Goal: Information Seeking & Learning: Learn about a topic

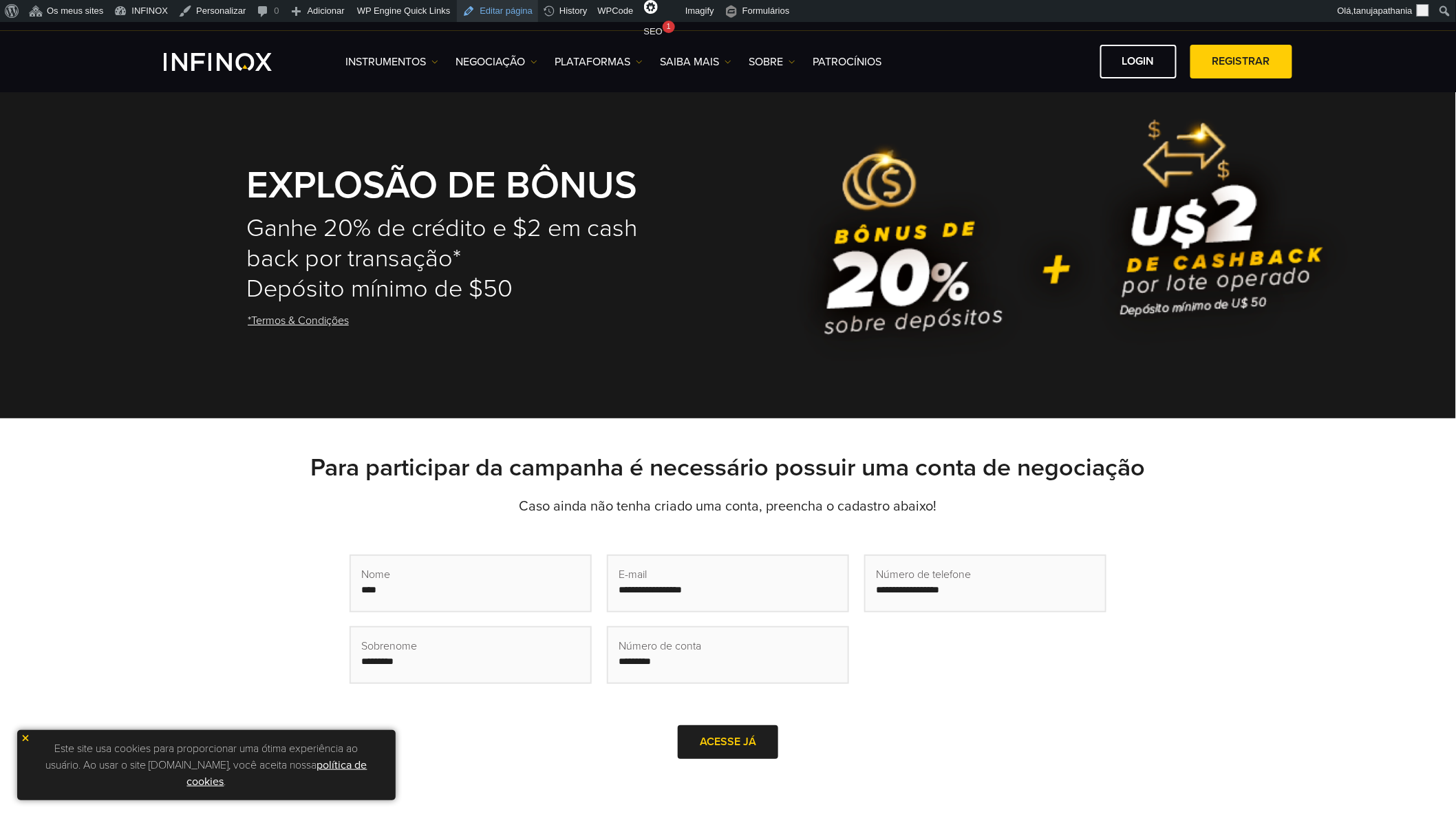
click at [475, 6] on link "Editar página" at bounding box center [498, 11] width 82 height 22
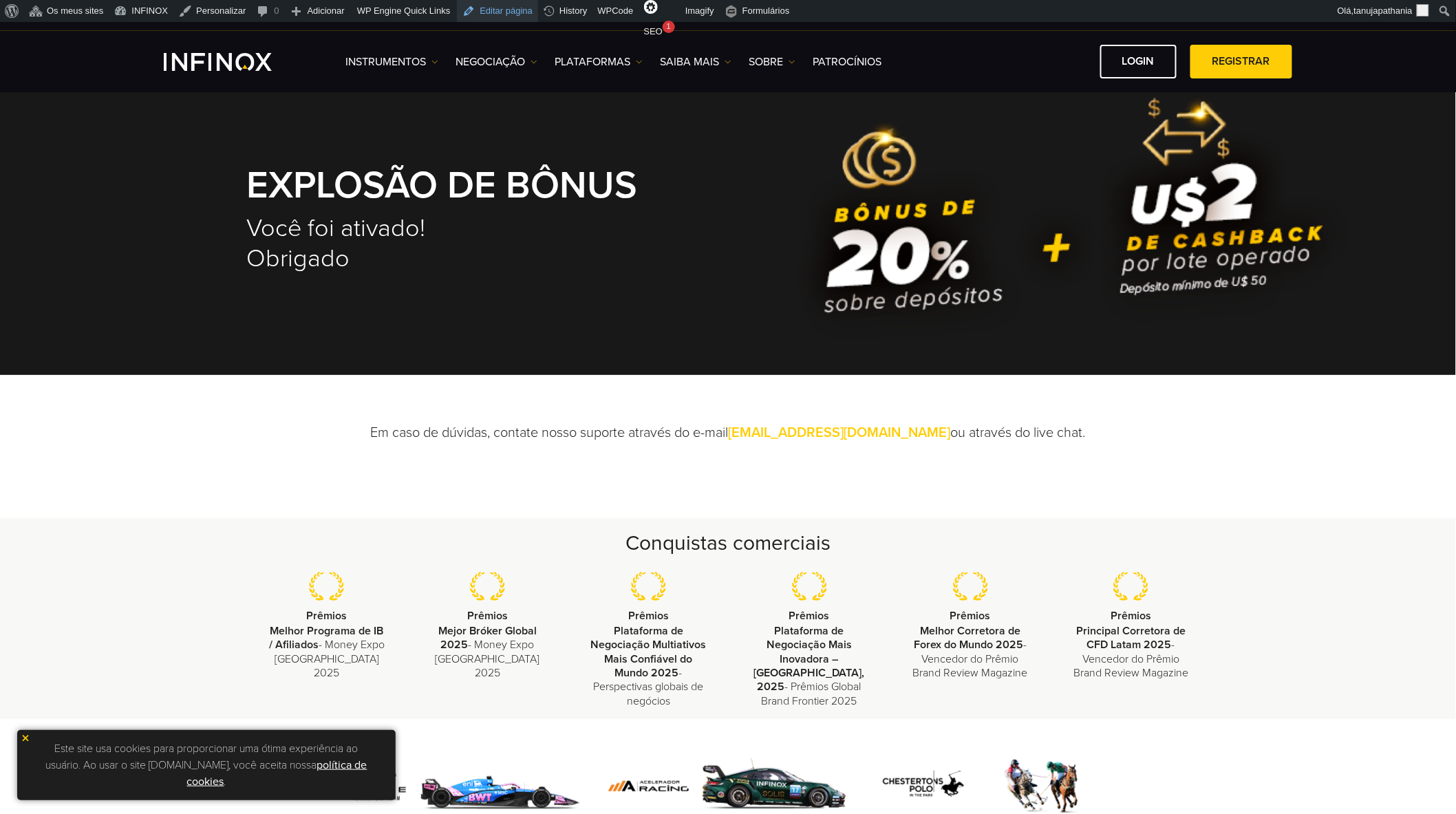
click at [476, 6] on link "Editar página" at bounding box center [498, 11] width 82 height 22
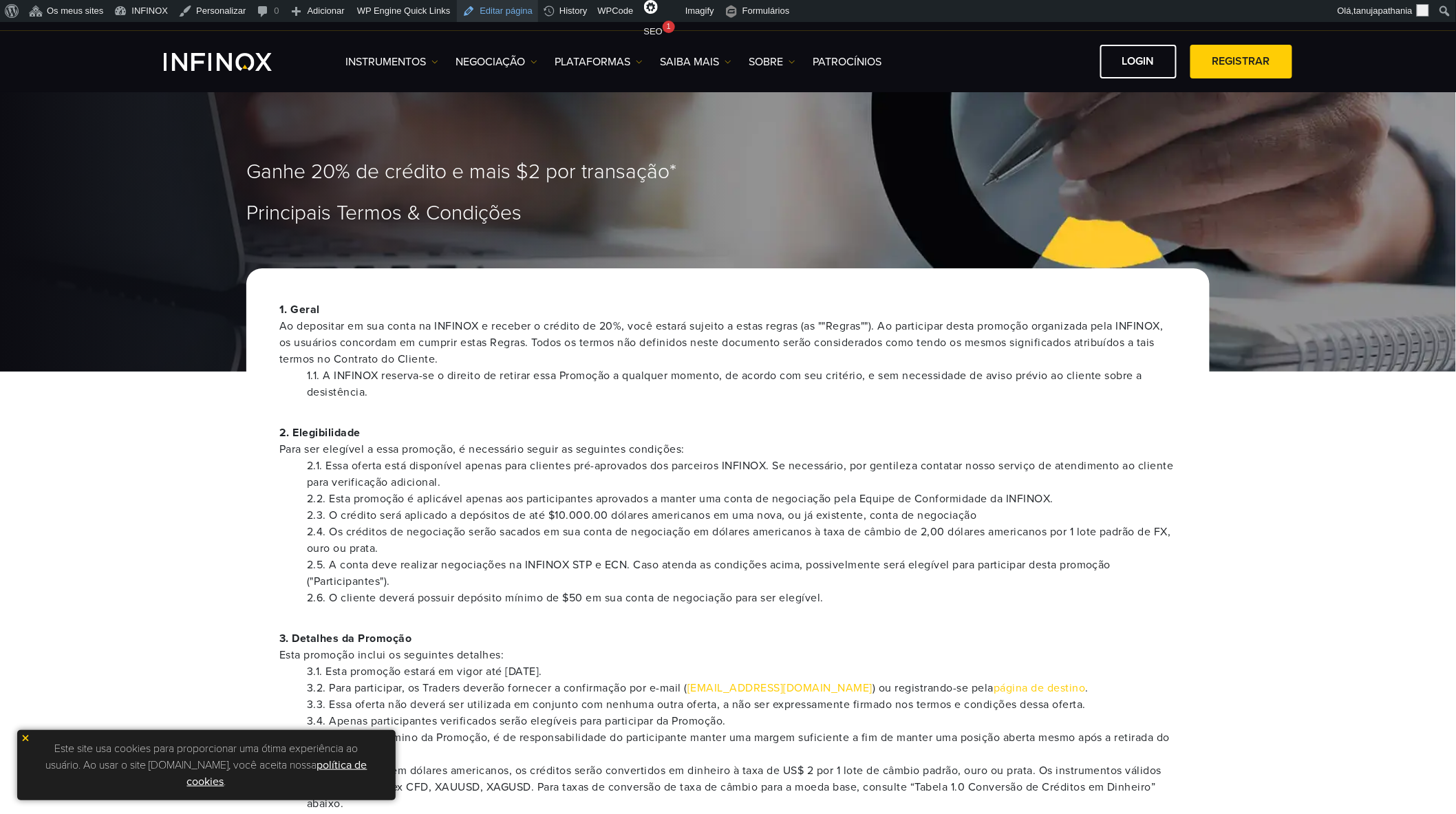
click at [475, 4] on link "Editar página" at bounding box center [498, 11] width 82 height 22
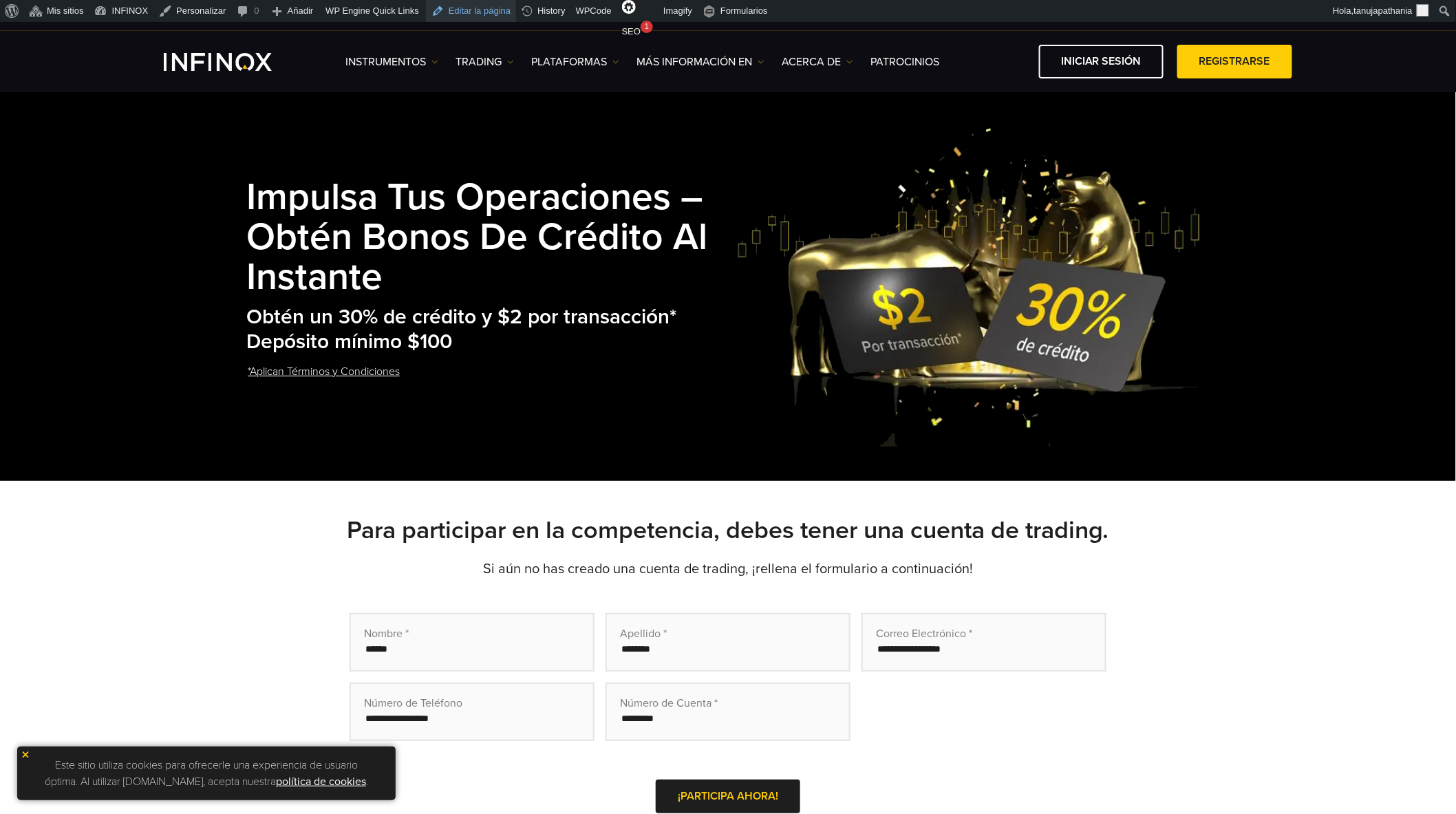
click at [459, 11] on link "Editar la página" at bounding box center [471, 11] width 90 height 22
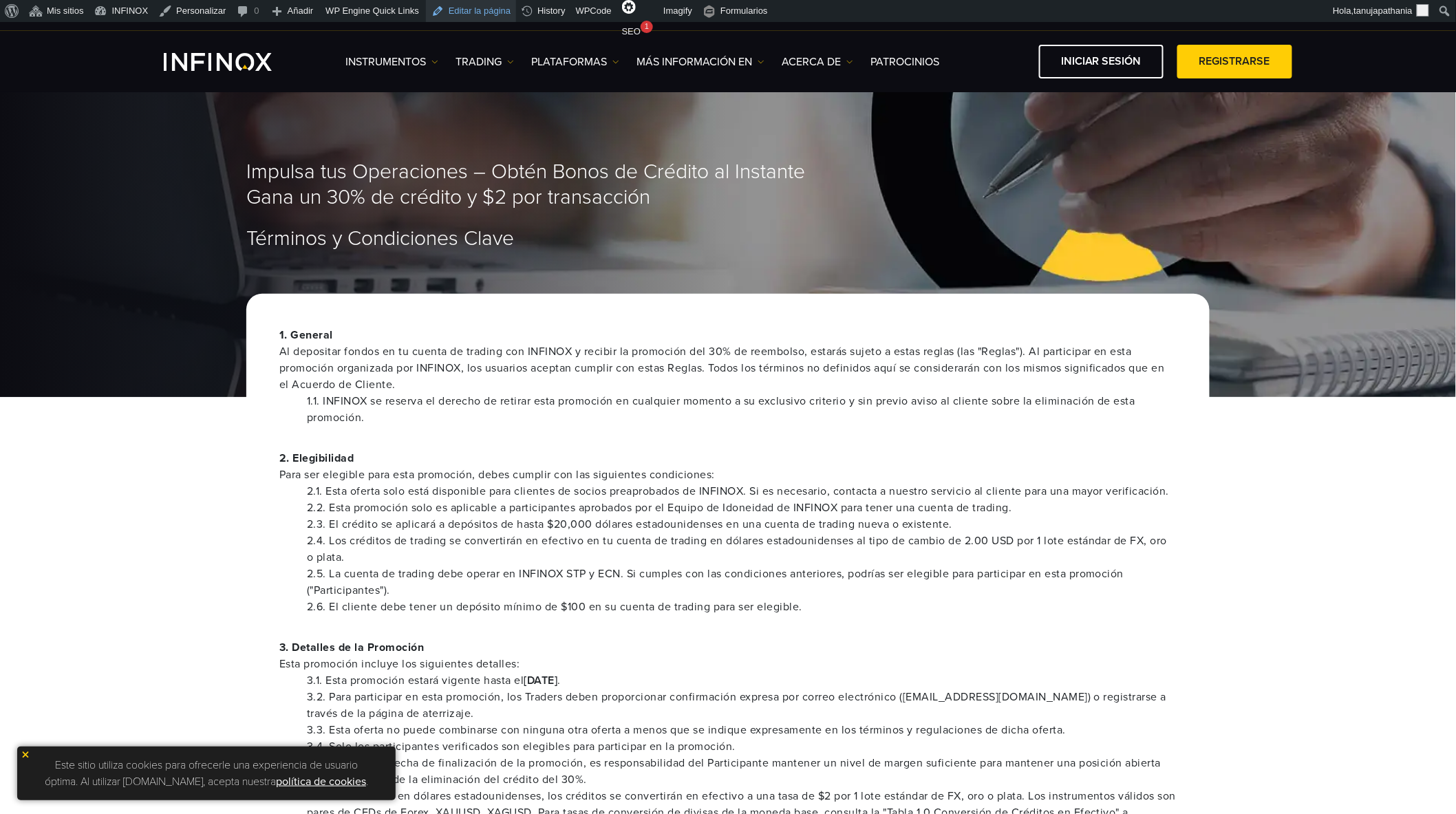
drag, startPoint x: 0, startPoint y: 0, endPoint x: 476, endPoint y: 12, distance: 476.2
click at [476, 12] on link "Editar la página" at bounding box center [471, 11] width 90 height 22
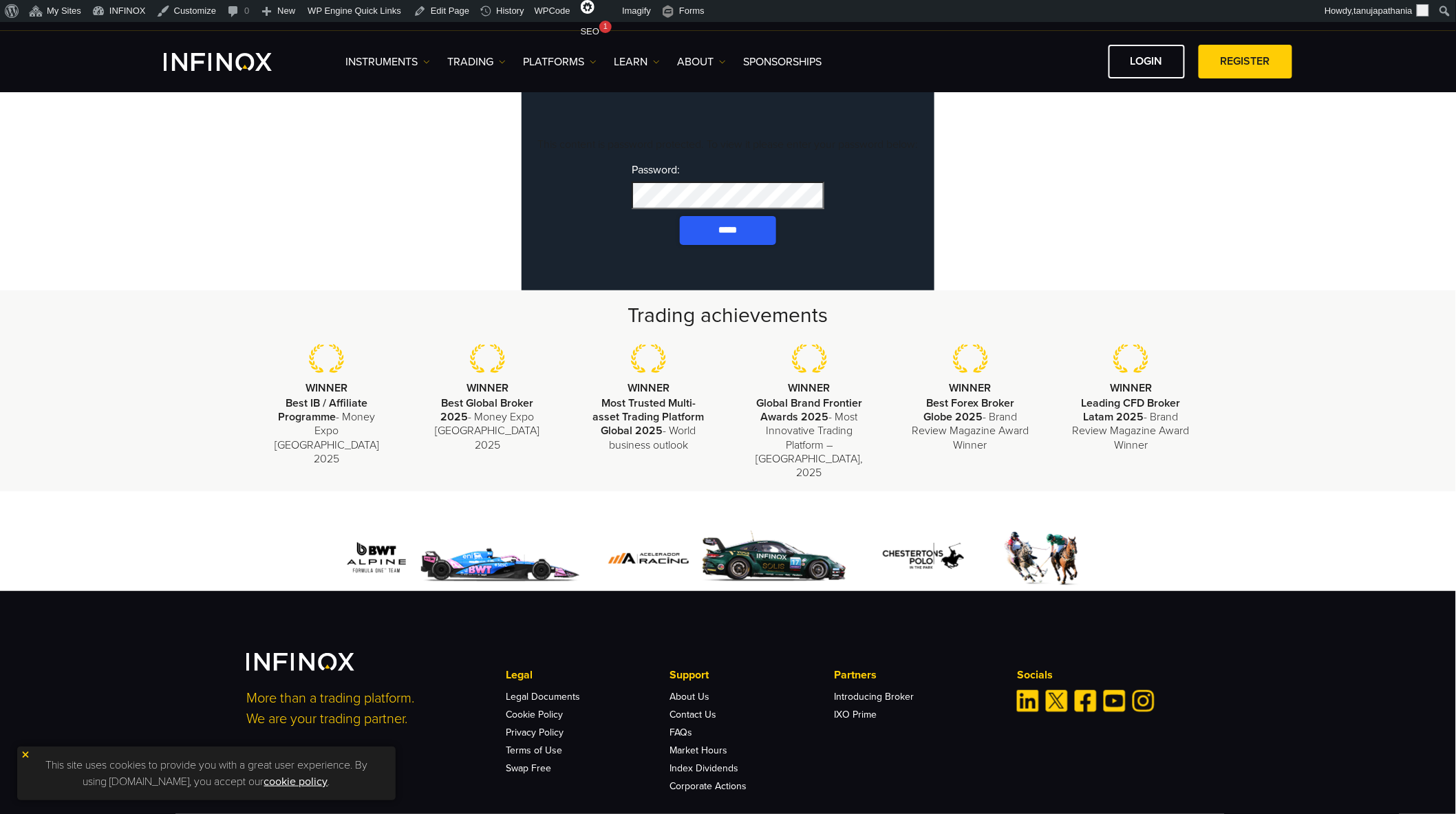
click at [729, 244] on input "*****" at bounding box center [727, 231] width 96 height 29
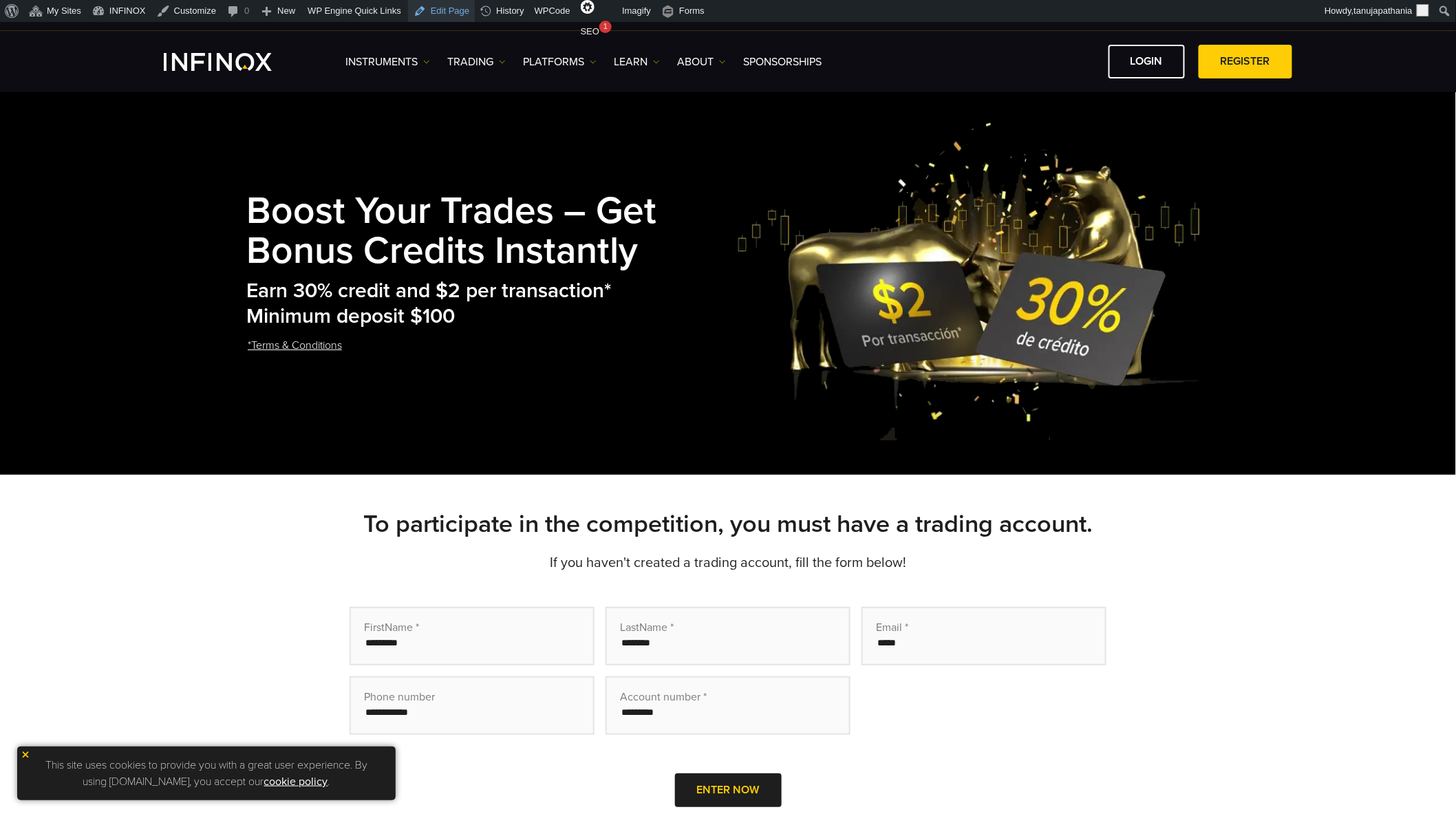
click at [452, 16] on link "Edit Page" at bounding box center [441, 11] width 67 height 22
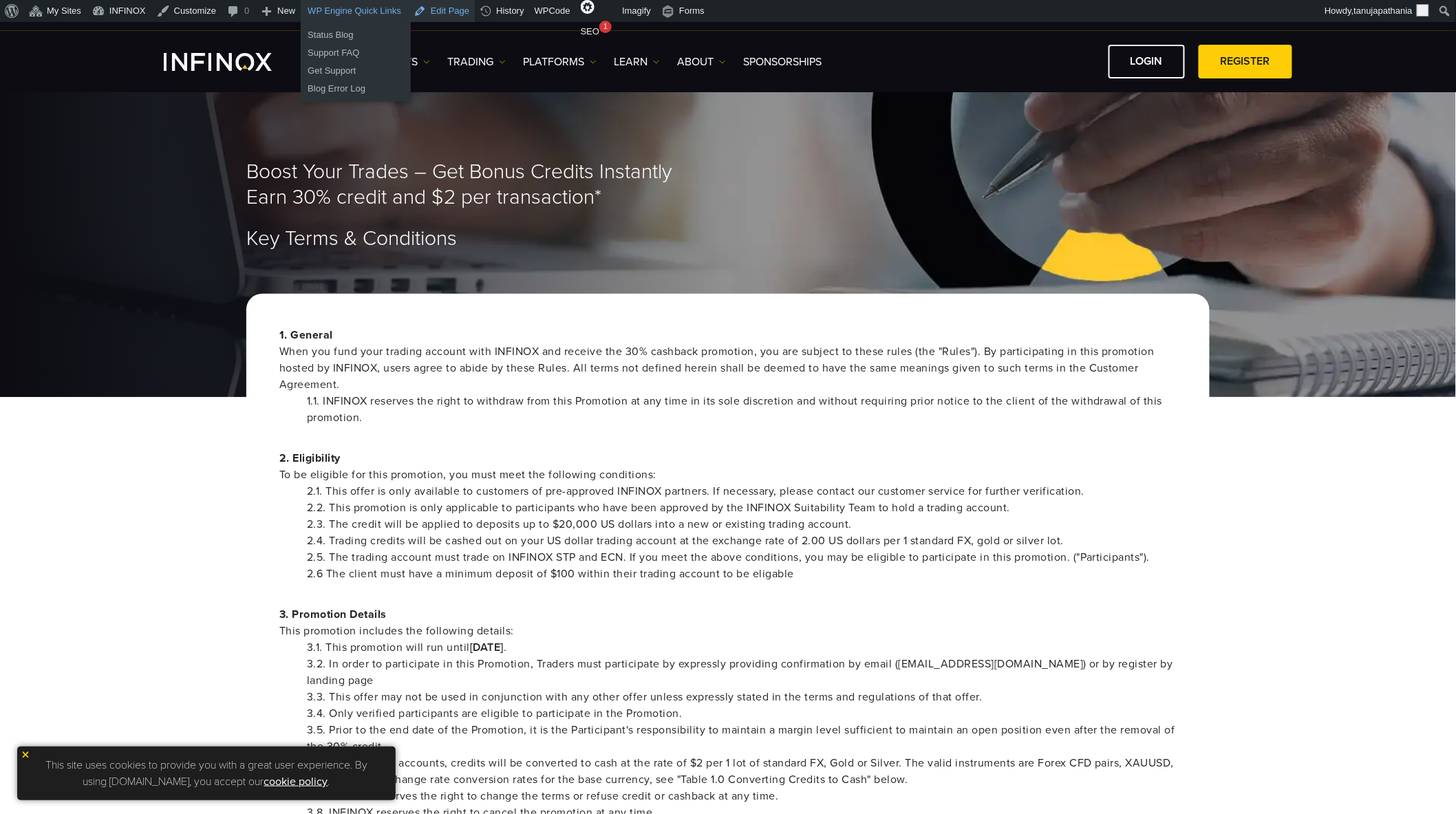
click at [436, 10] on link "Edit Page" at bounding box center [441, 11] width 67 height 22
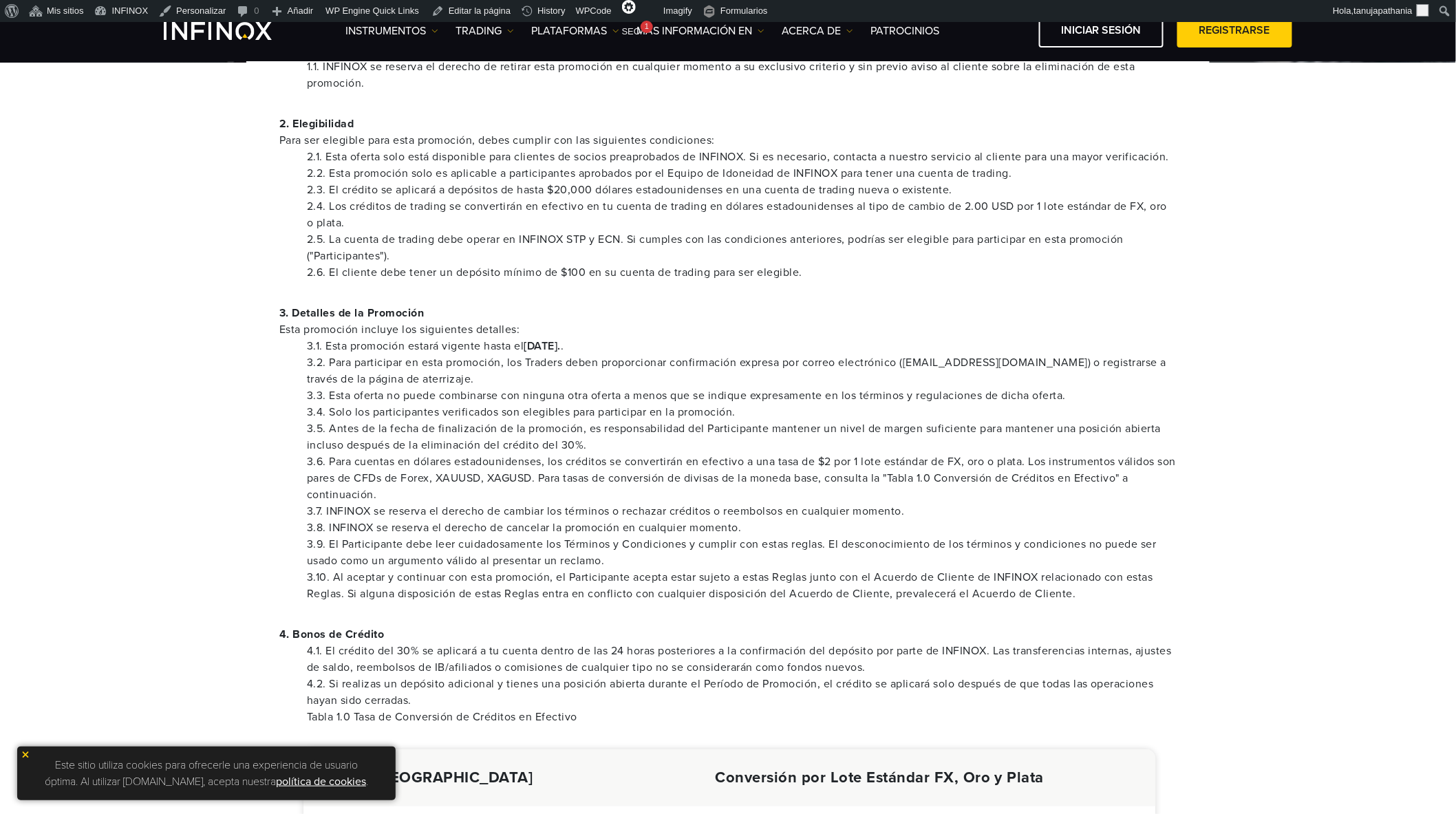
click at [553, 349] on strong "31 de Diciembre de 2025." at bounding box center [543, 345] width 37 height 14
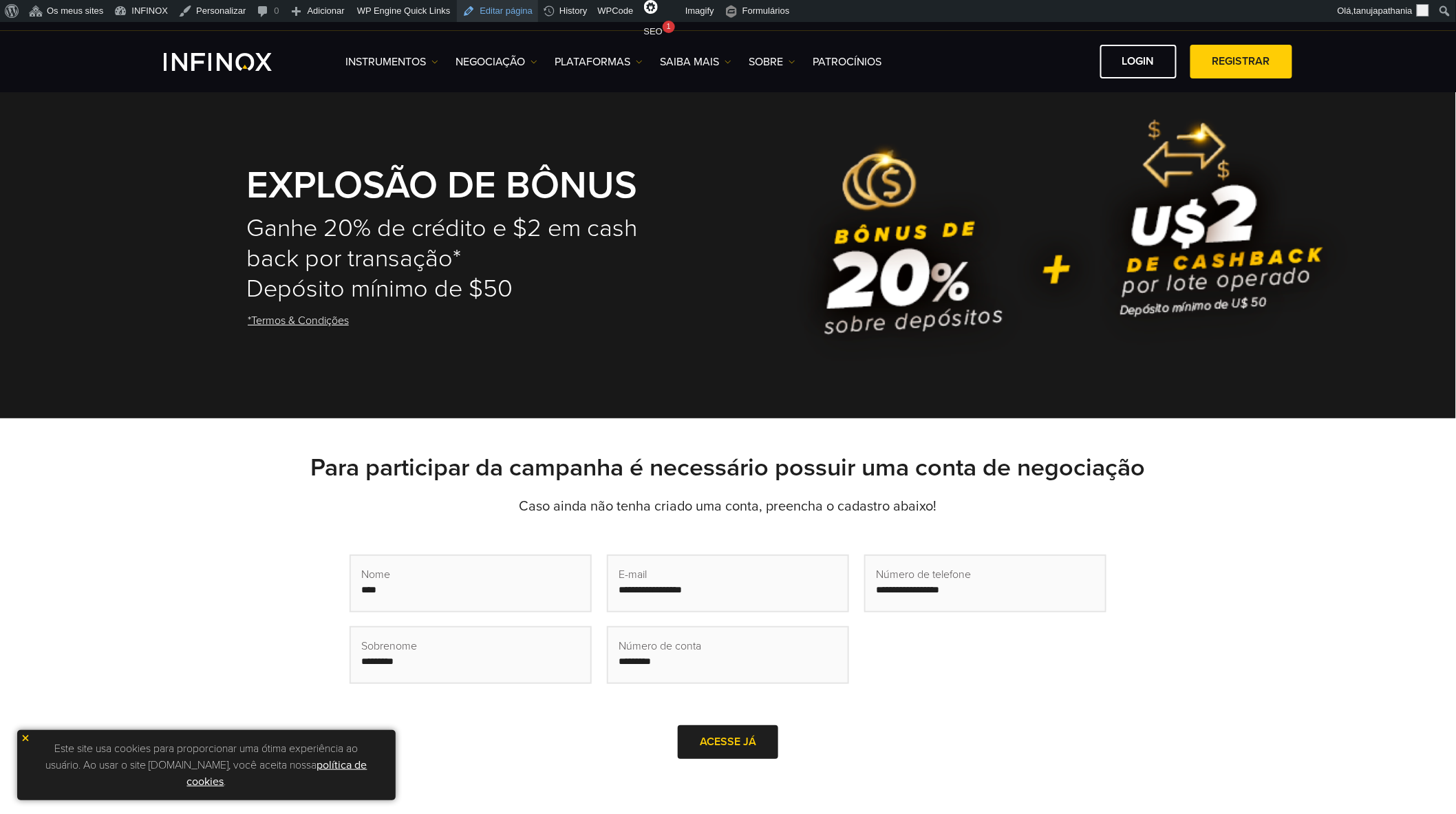
click at [467, 5] on link "Editar página" at bounding box center [498, 11] width 82 height 22
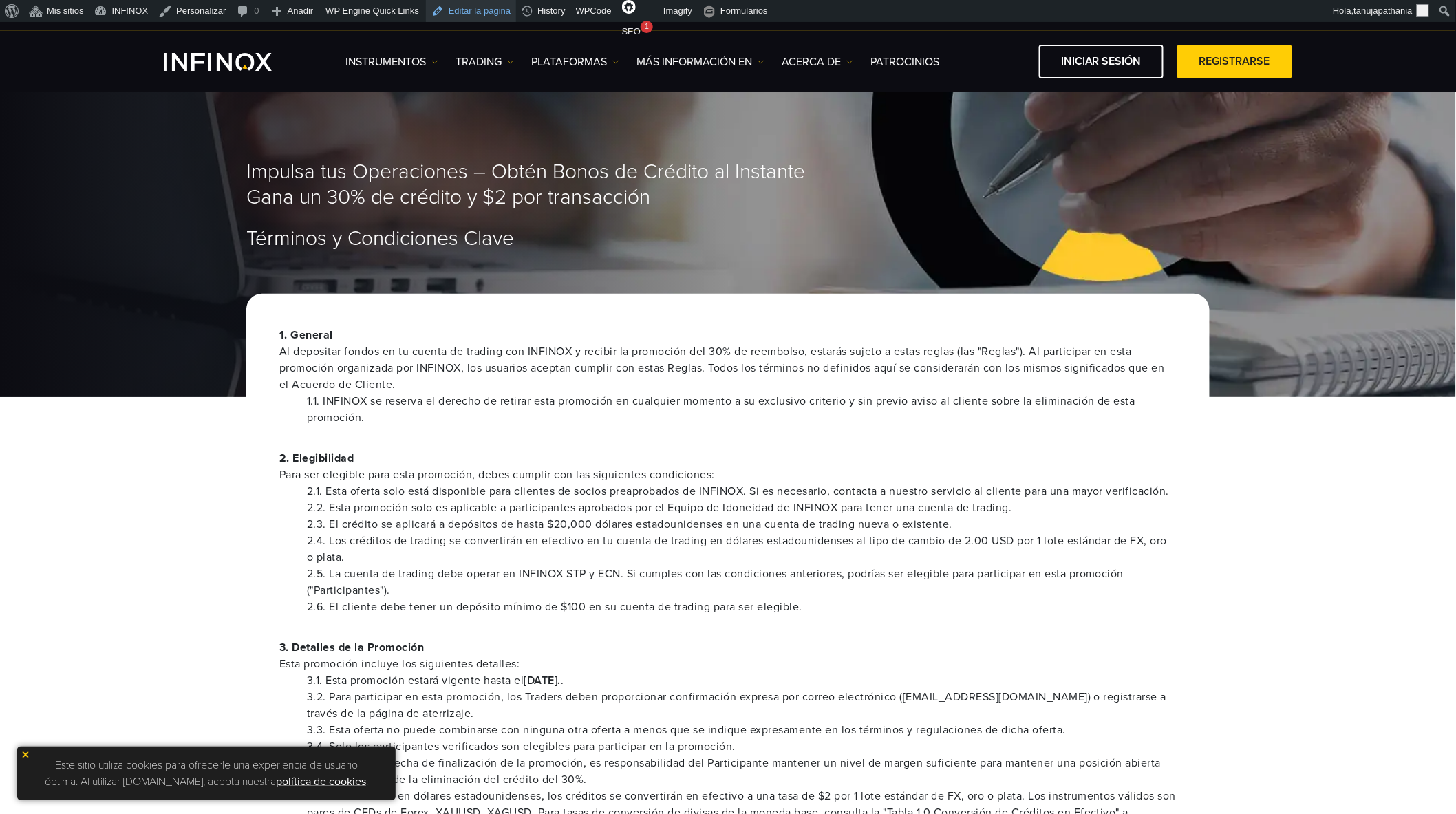
click at [471, 12] on link "Editar la página" at bounding box center [471, 11] width 90 height 22
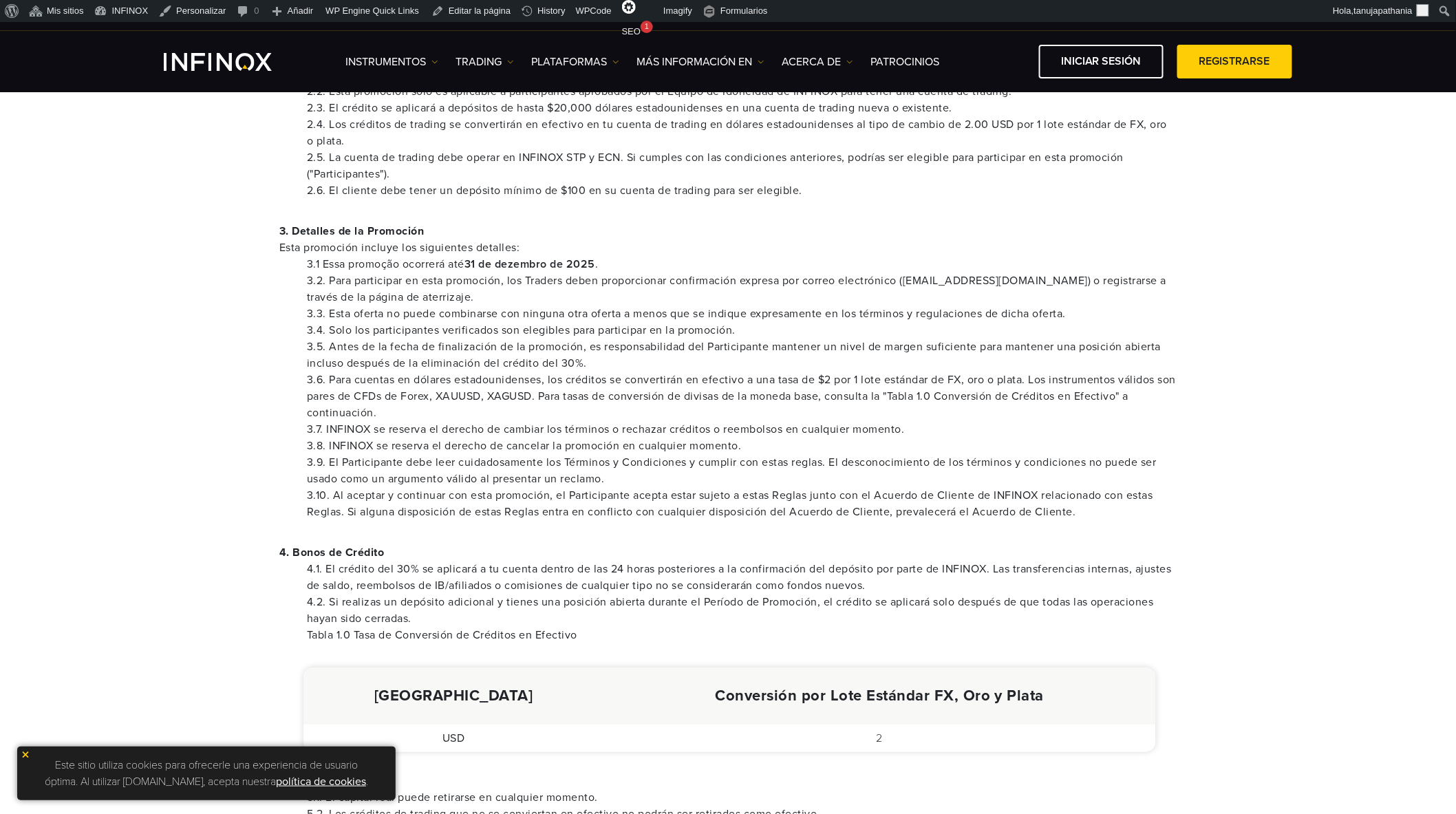
scroll to position [458, 0]
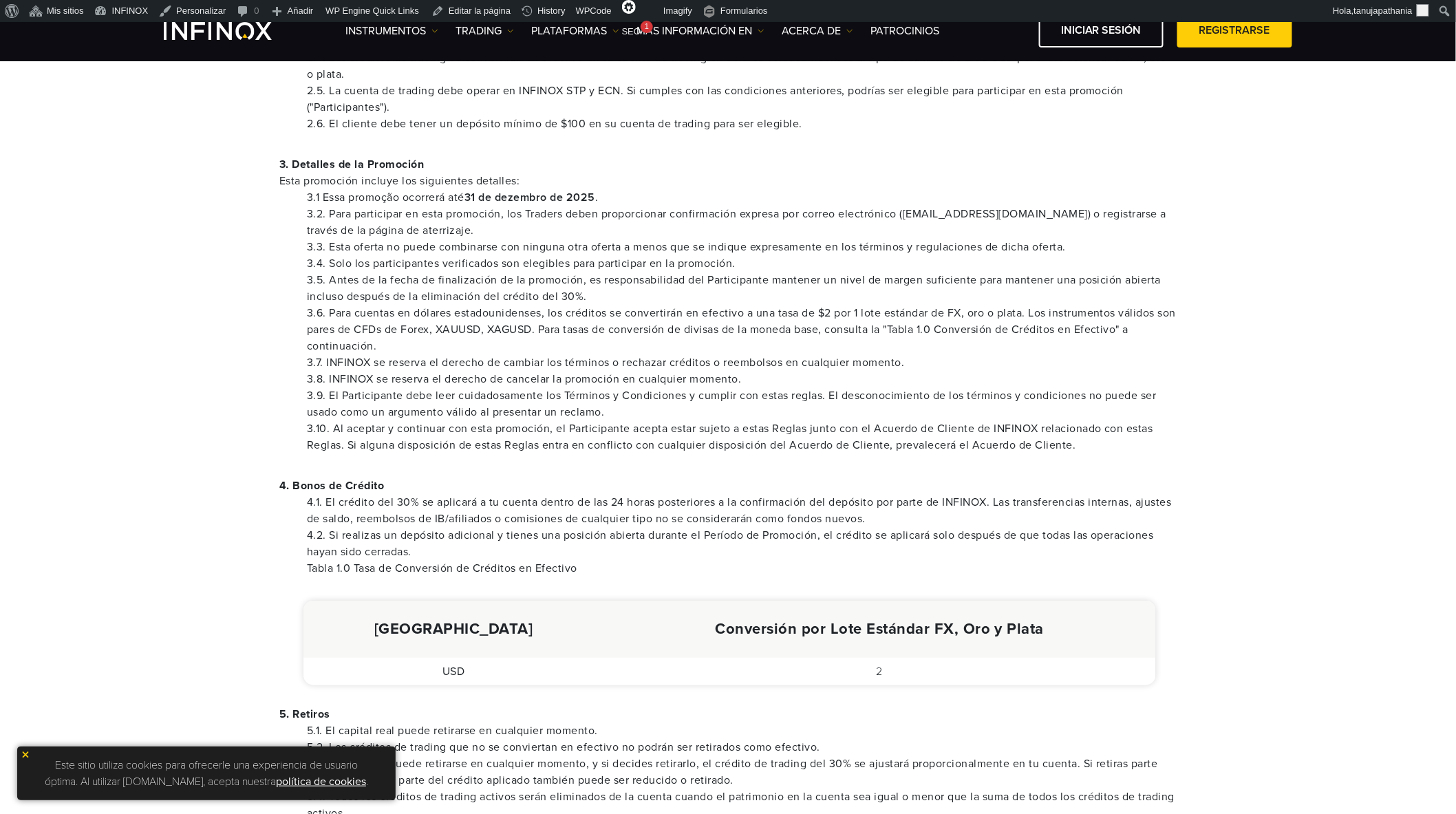
click at [508, 194] on strong "31 de dezembro de 2025" at bounding box center [529, 197] width 131 height 14
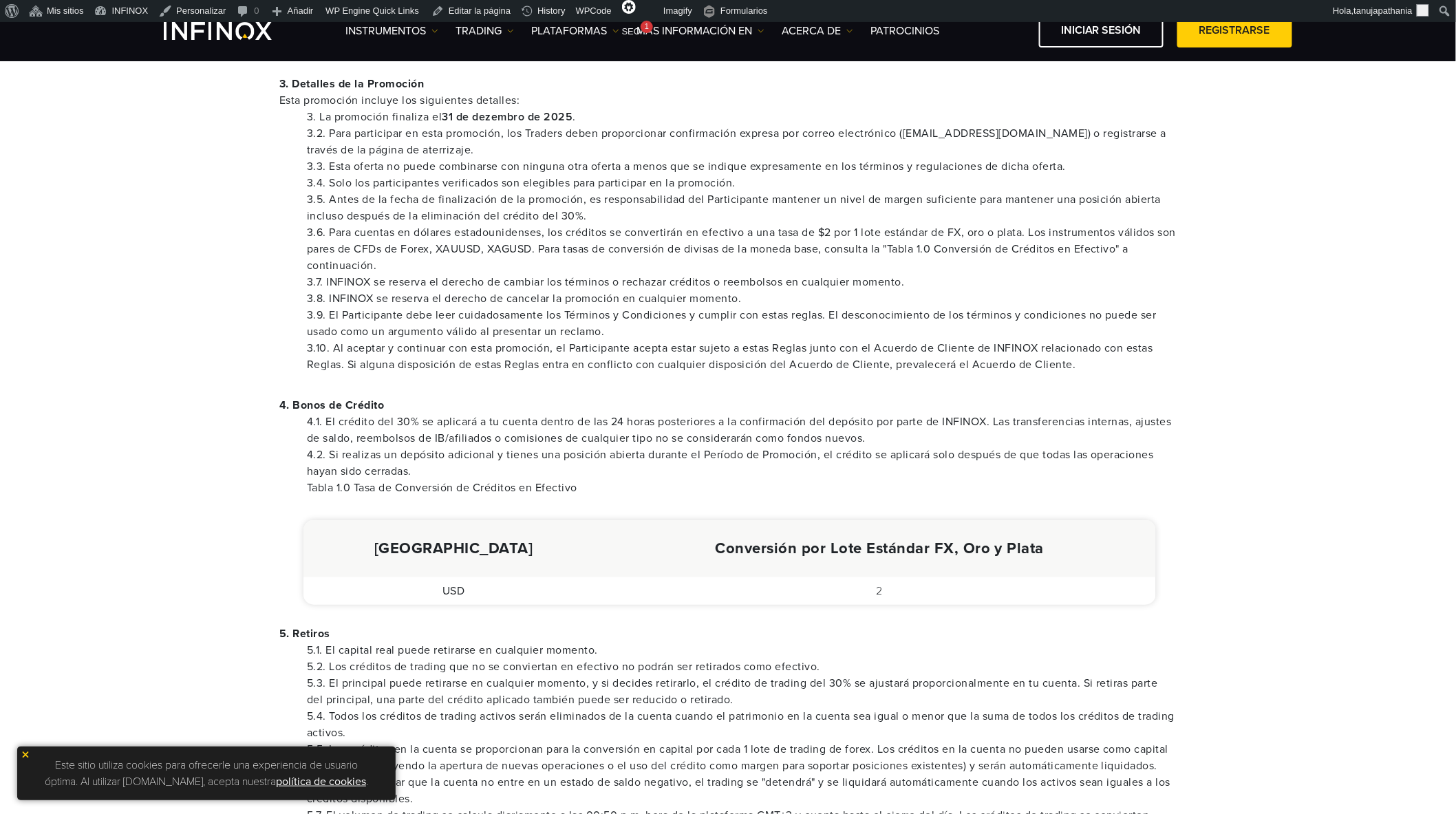
scroll to position [458, 0]
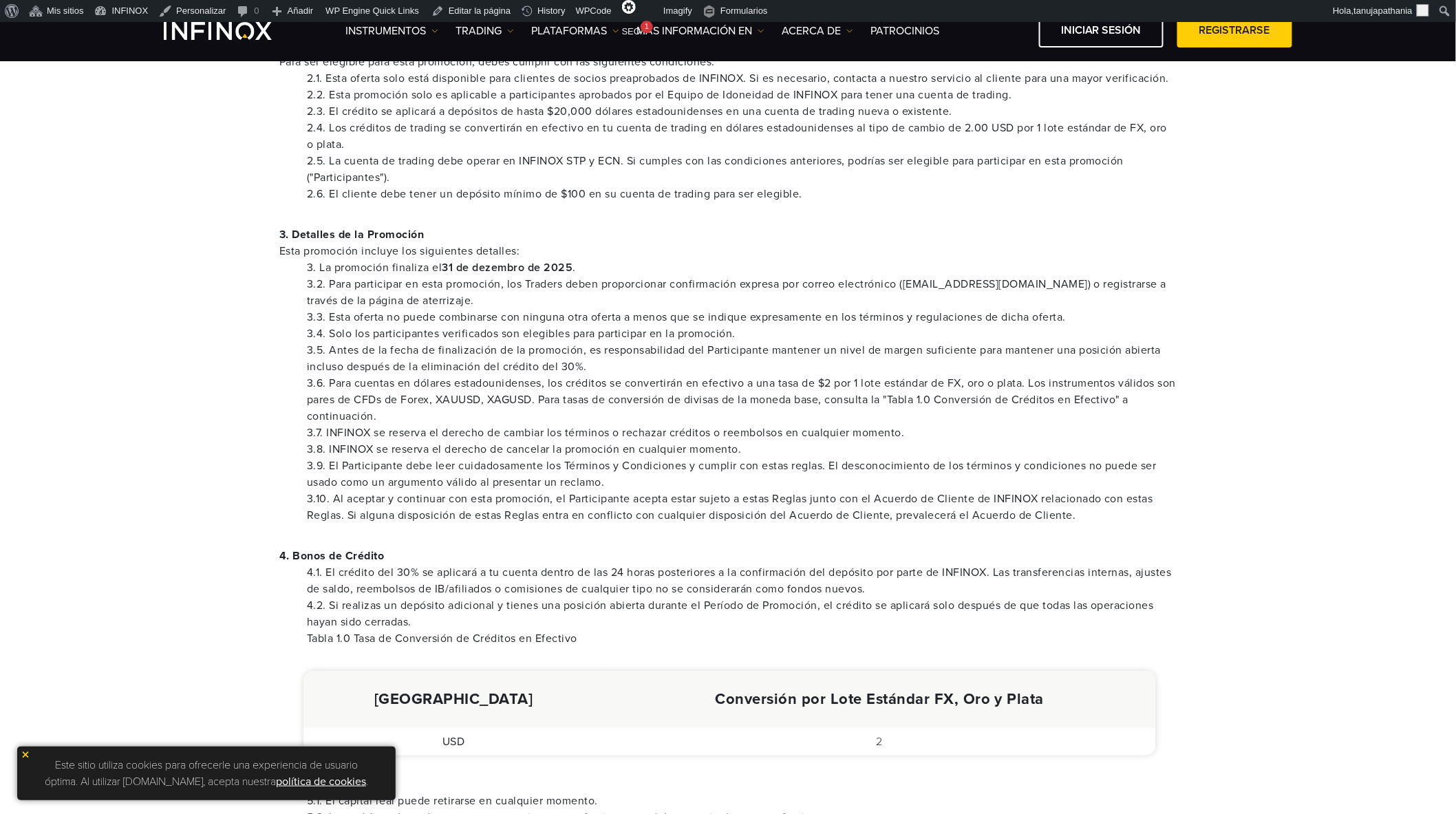
click at [505, 262] on strong "31 de dezembro de 2025" at bounding box center [508, 268] width 131 height 14
drag, startPoint x: 505, startPoint y: 262, endPoint x: 554, endPoint y: 264, distance: 49.0
click at [506, 262] on strong "31 de dezembro de 2025" at bounding box center [508, 268] width 131 height 14
click at [606, 265] on li "3. La promoción finaliza el 31 de dezembro de 2025 ." at bounding box center [742, 267] width 870 height 16
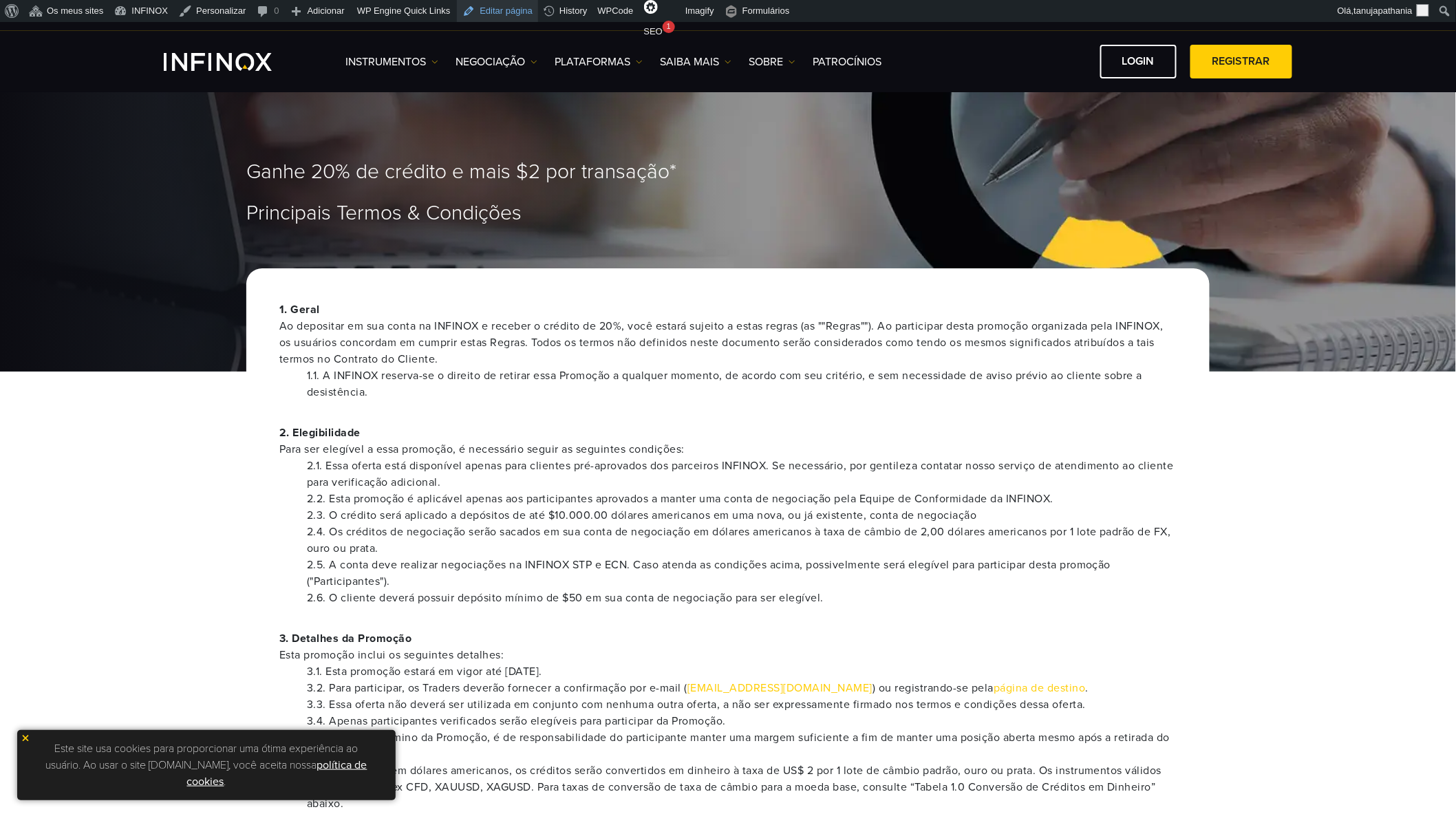
click at [472, 9] on link "Editar página" at bounding box center [498, 11] width 82 height 22
